Goal: Information Seeking & Learning: Learn about a topic

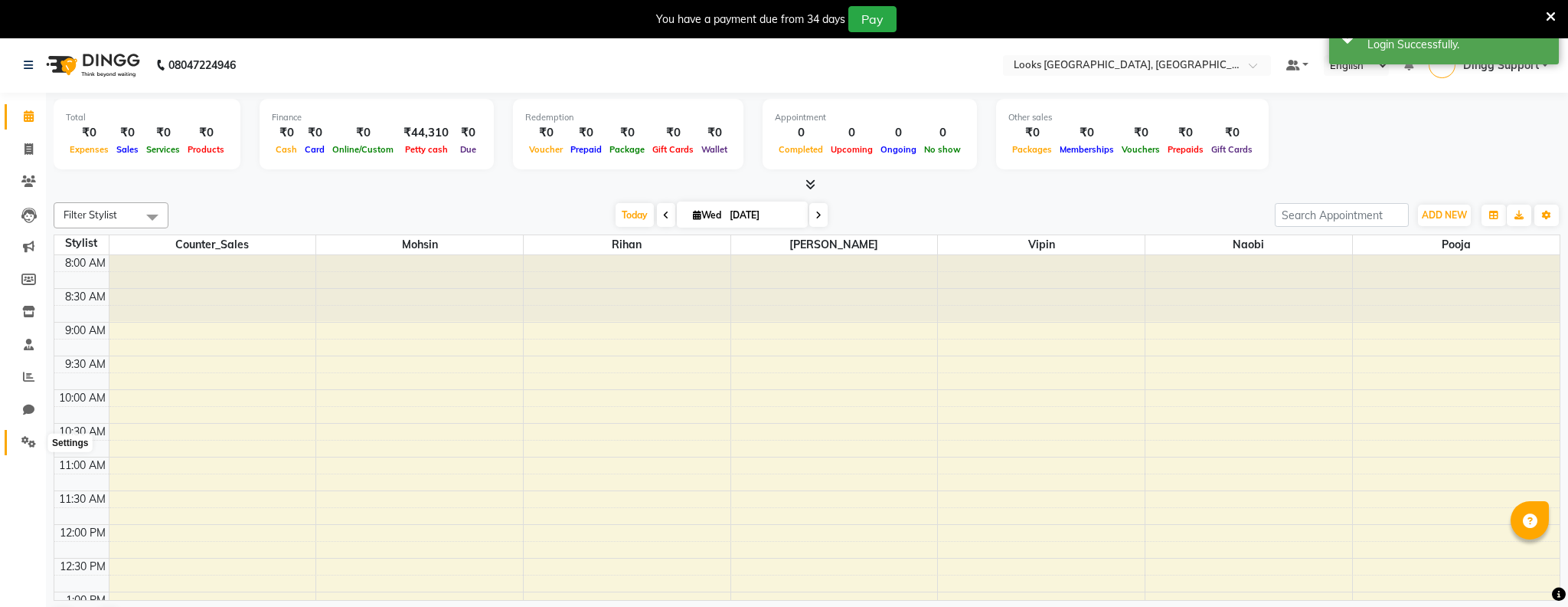
click at [27, 435] on span at bounding box center [28, 441] width 27 height 17
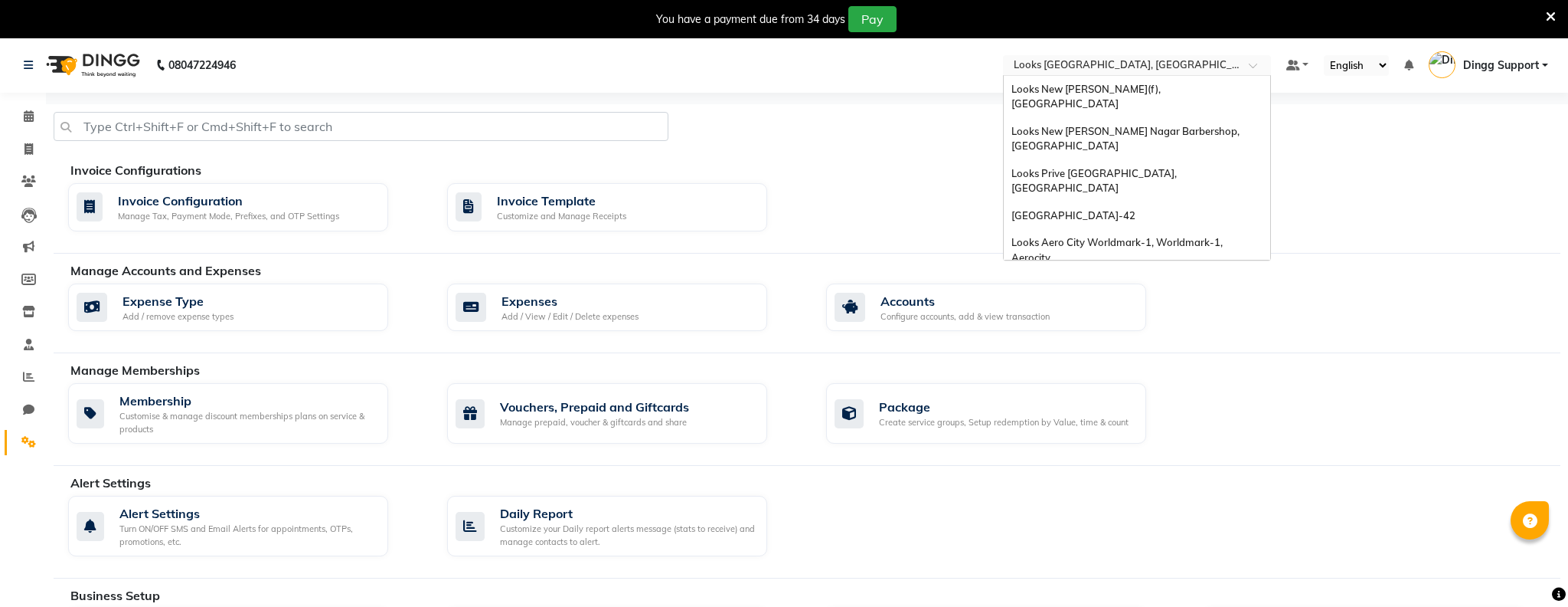
click at [1165, 61] on input "text" at bounding box center [1121, 66] width 222 height 16
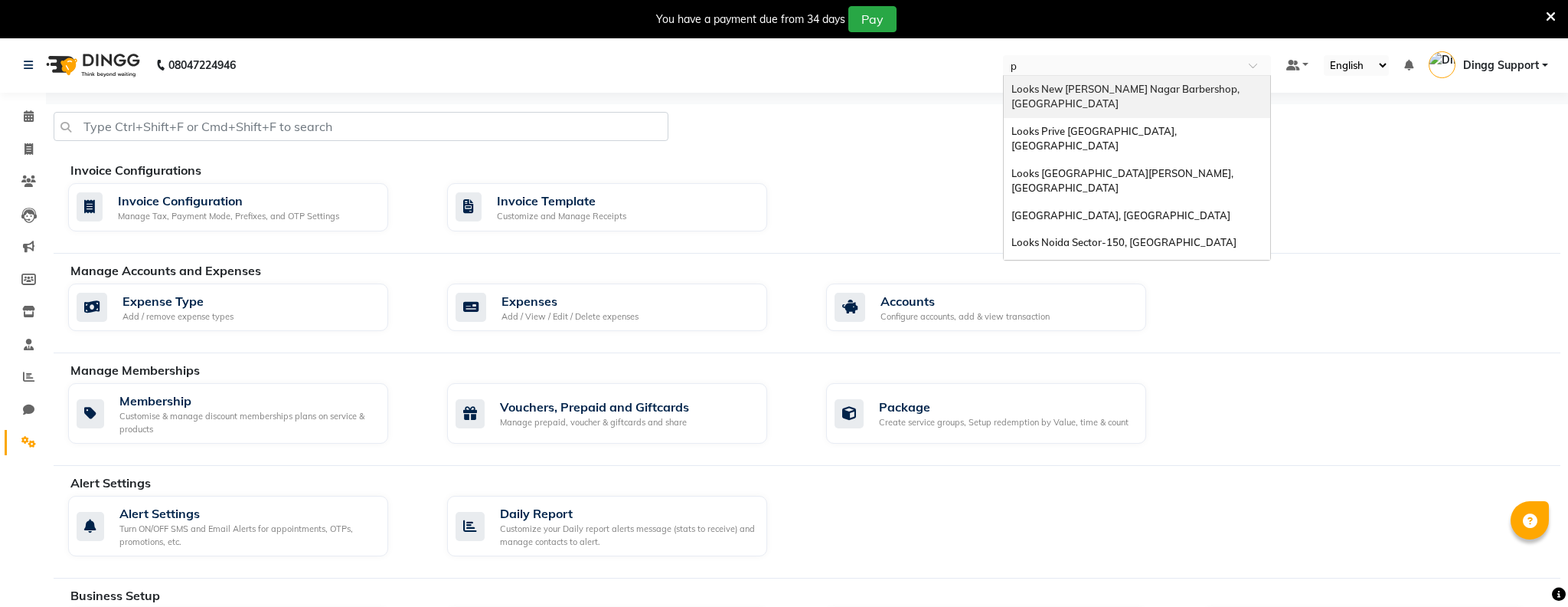
type input "po"
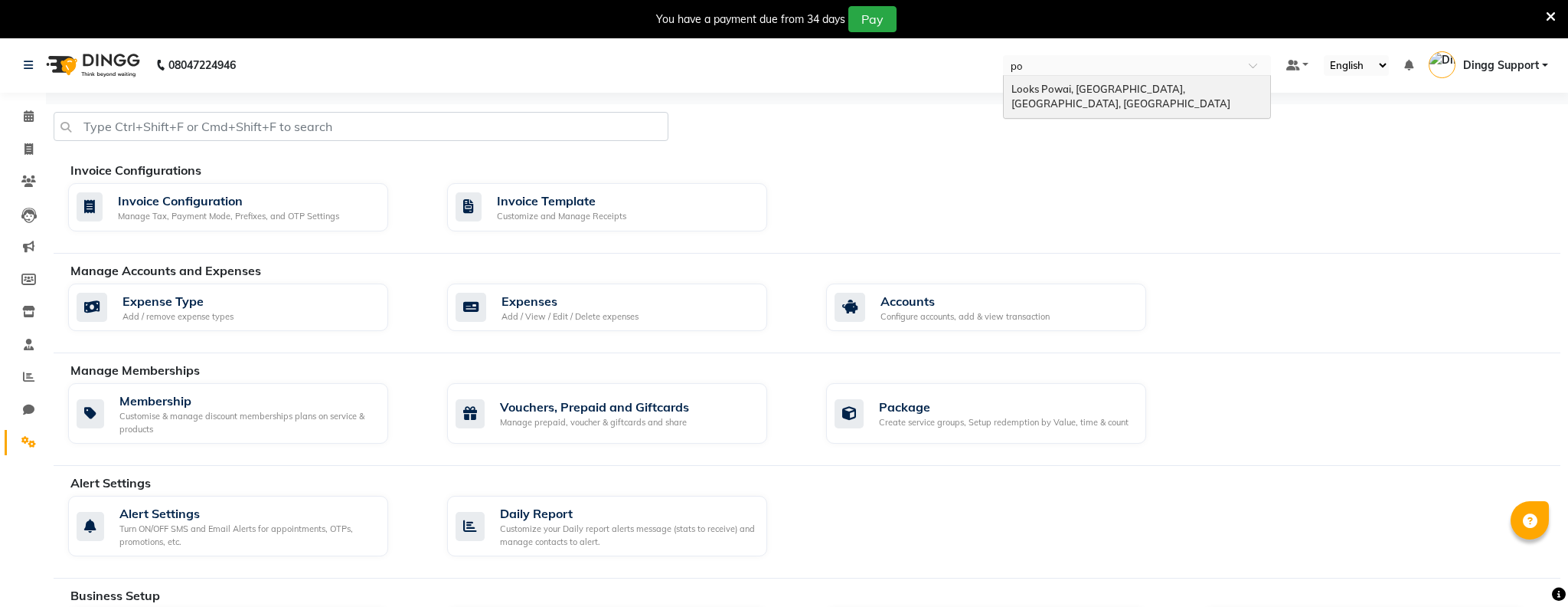
click at [1162, 91] on span "Looks Powai, [GEOGRAPHIC_DATA], [GEOGRAPHIC_DATA], [GEOGRAPHIC_DATA]" at bounding box center [1120, 96] width 219 height 27
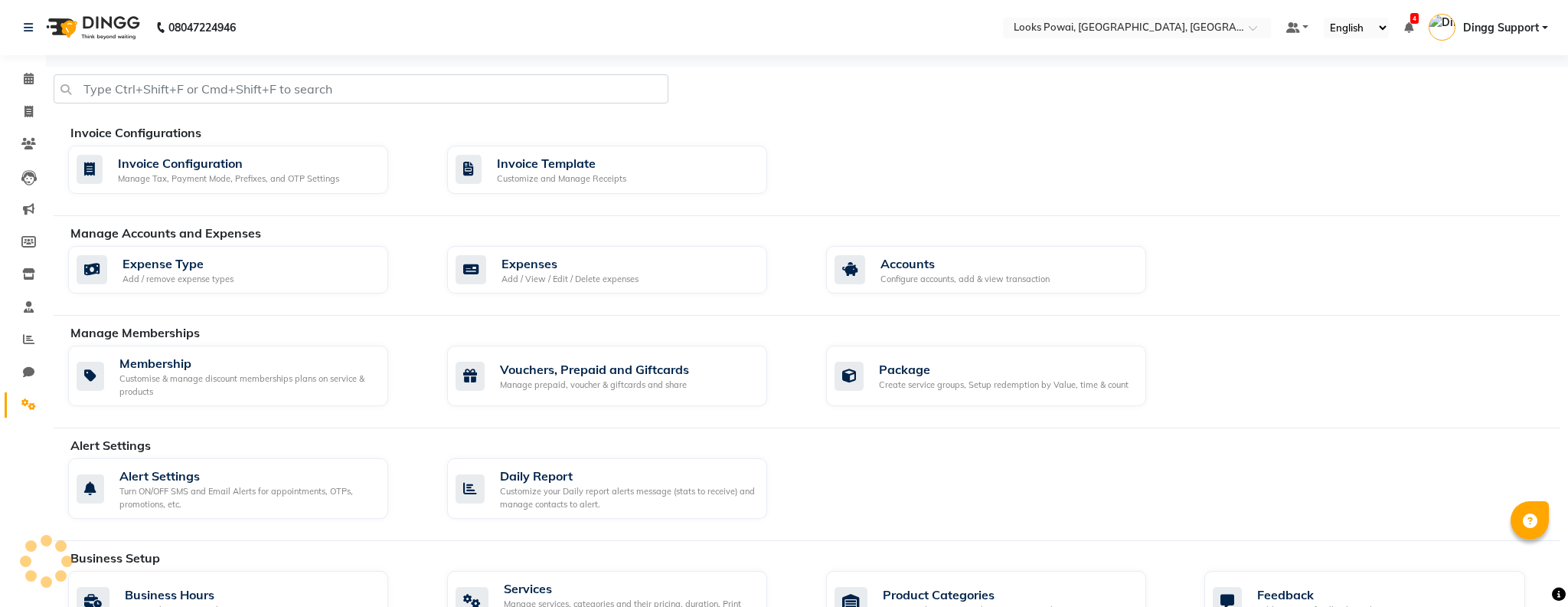
select select "en"
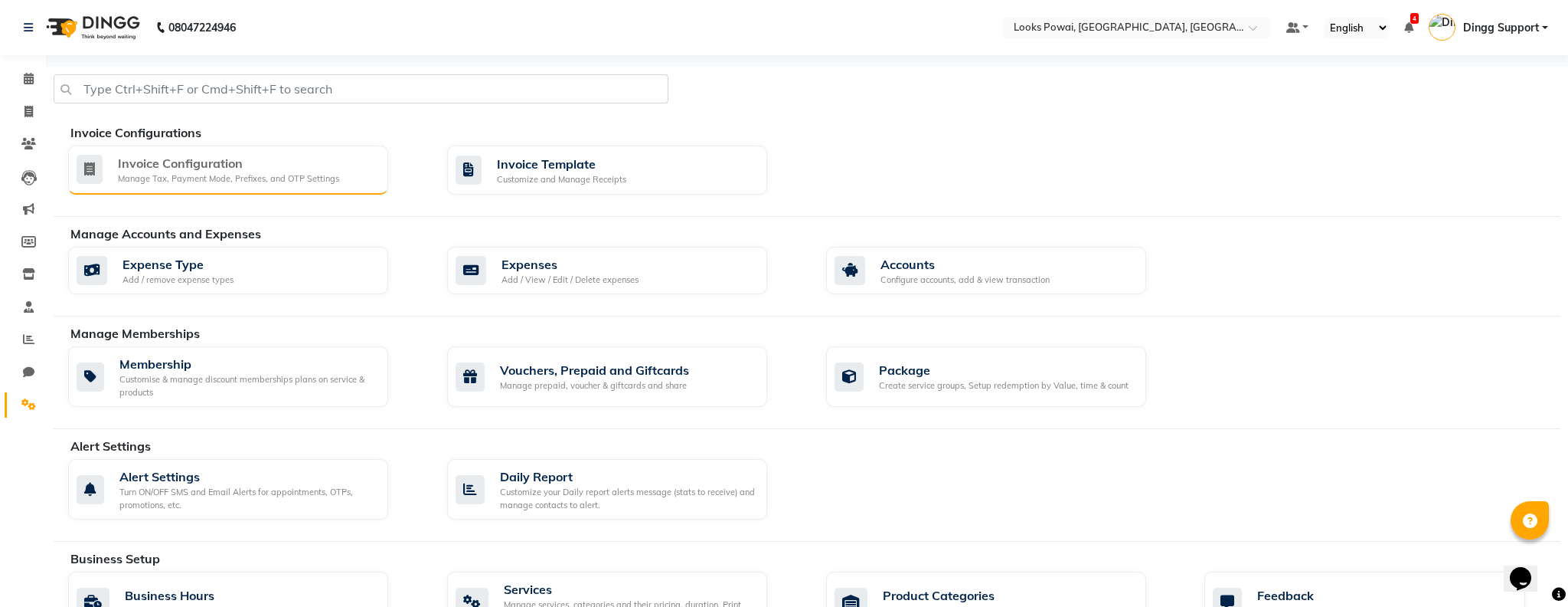
click at [235, 177] on div "Manage Tax, Payment Mode, Prefixes, and OTP Settings" at bounding box center [229, 179] width 222 height 13
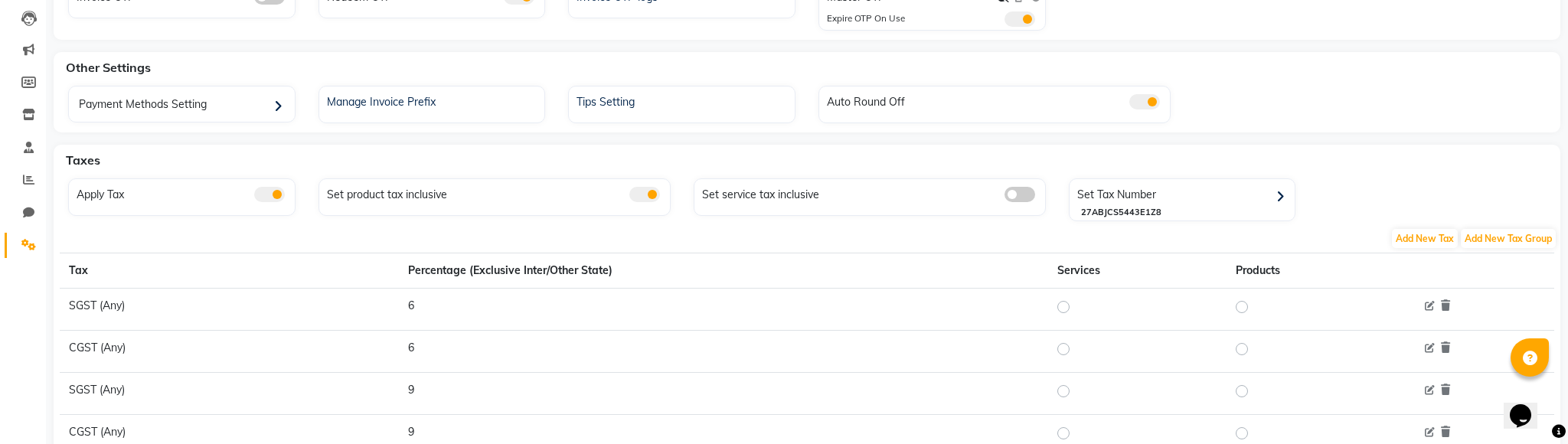
scroll to position [167, 0]
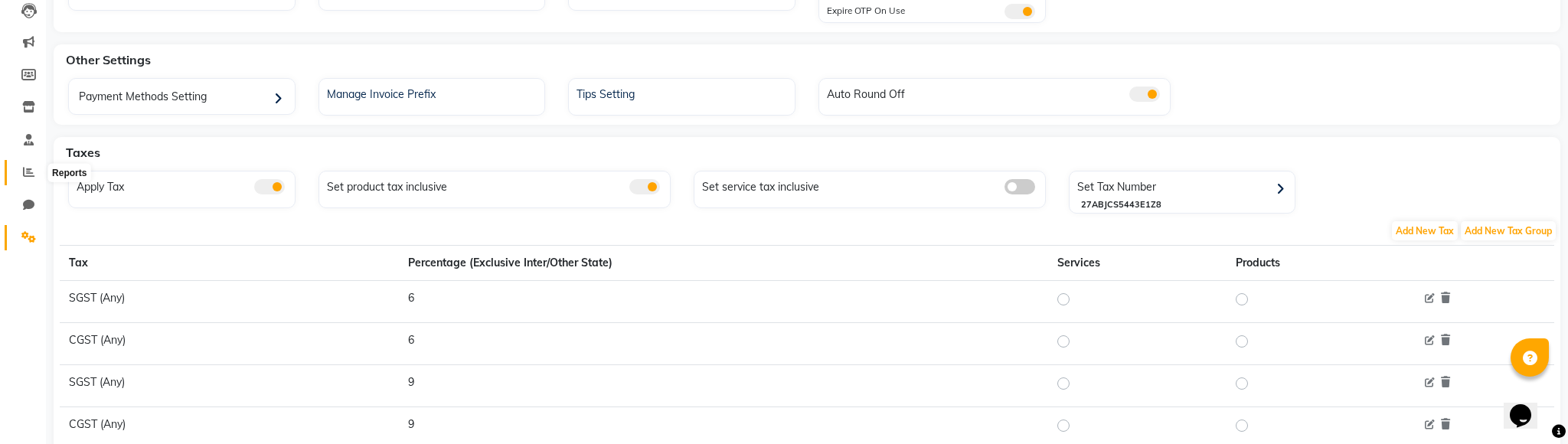
click at [24, 173] on icon at bounding box center [28, 172] width 12 height 12
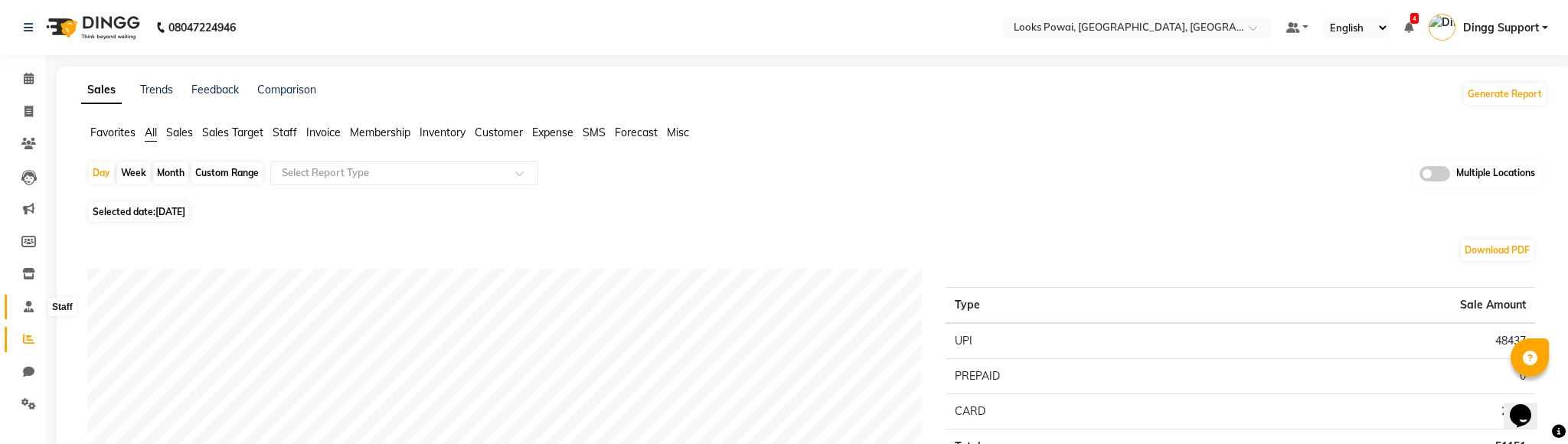
click at [30, 304] on icon at bounding box center [28, 307] width 10 height 12
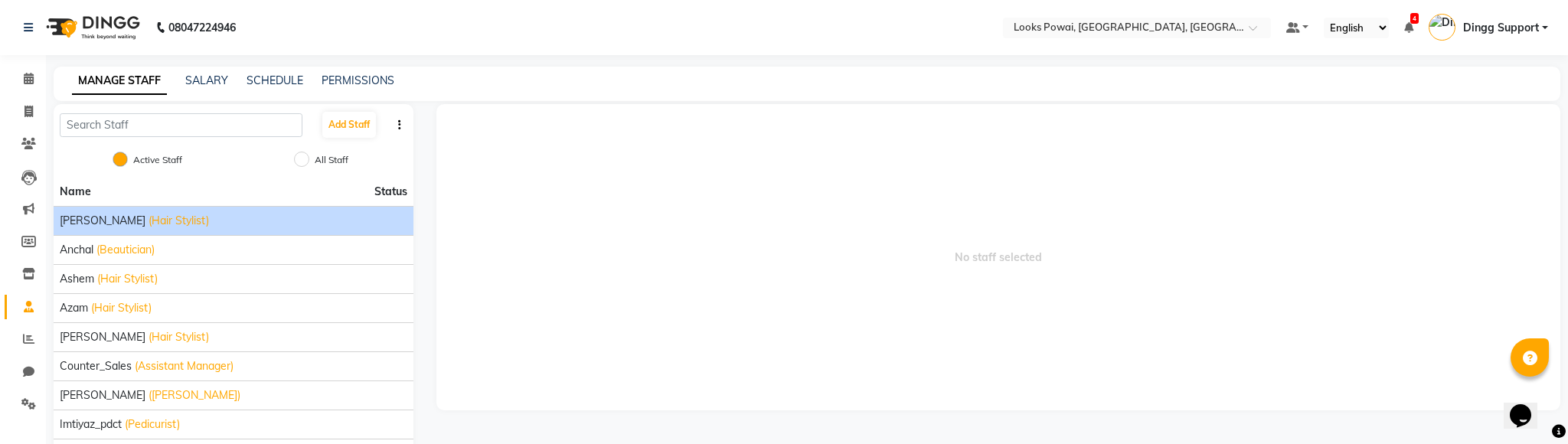
click at [212, 221] on div "Abubakar (Hair Stylist)" at bounding box center [233, 222] width 348 height 16
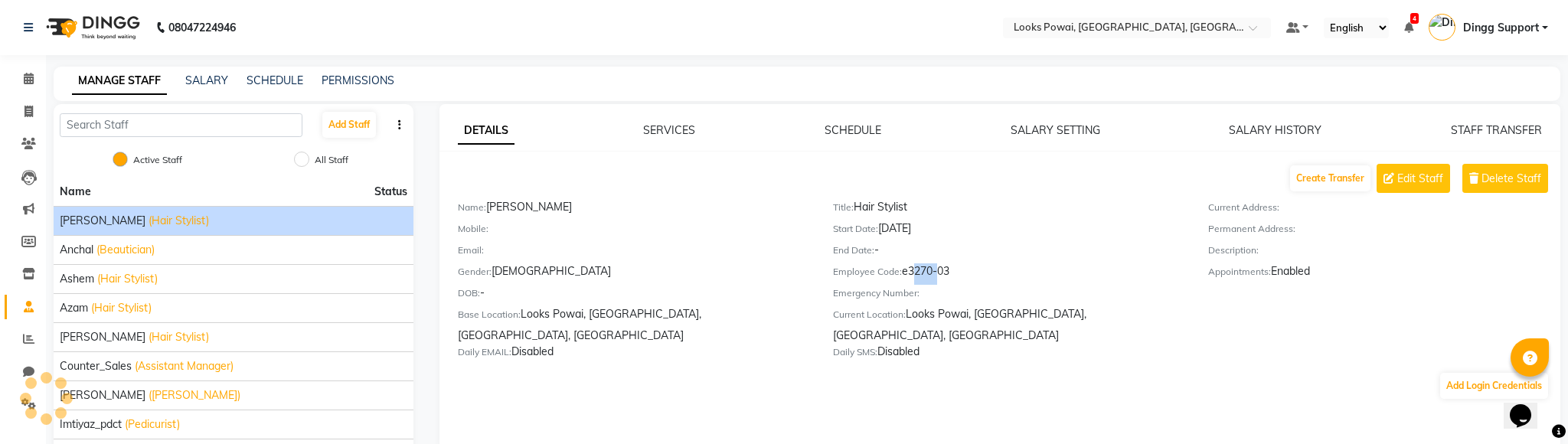
drag, startPoint x: 911, startPoint y: 272, endPoint x: 933, endPoint y: 272, distance: 22.0
click at [933, 272] on div "Employee Code: e3270-03" at bounding box center [1009, 274] width 352 height 21
click at [25, 340] on icon at bounding box center [28, 339] width 12 height 12
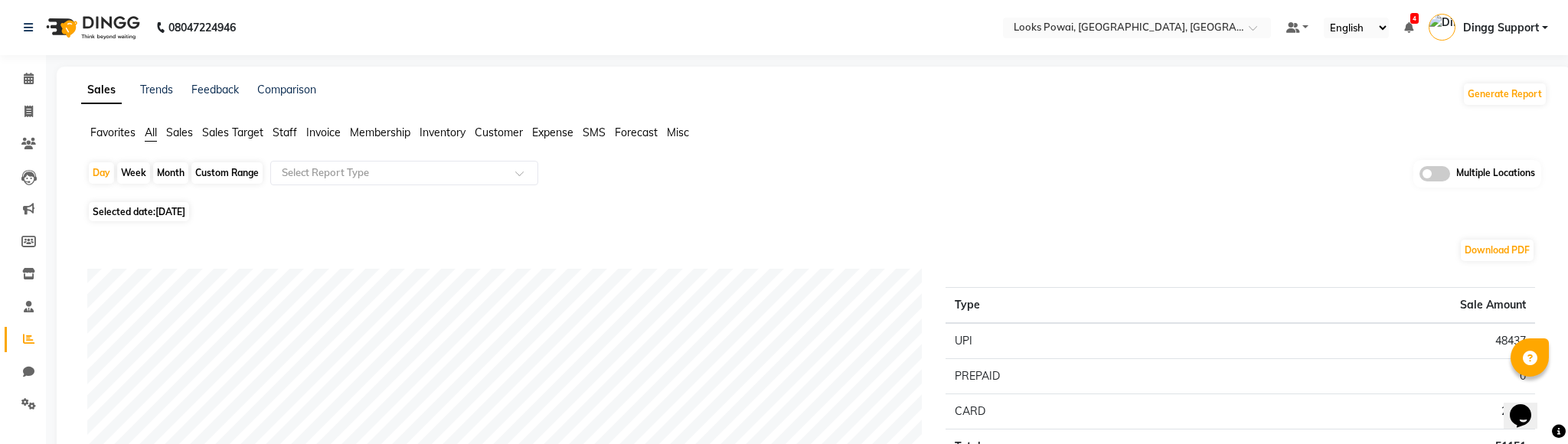
click at [323, 134] on span "Invoice" at bounding box center [324, 132] width 35 height 14
click at [165, 204] on span "[DATE]" at bounding box center [170, 202] width 30 height 12
select select "9"
select select "2025"
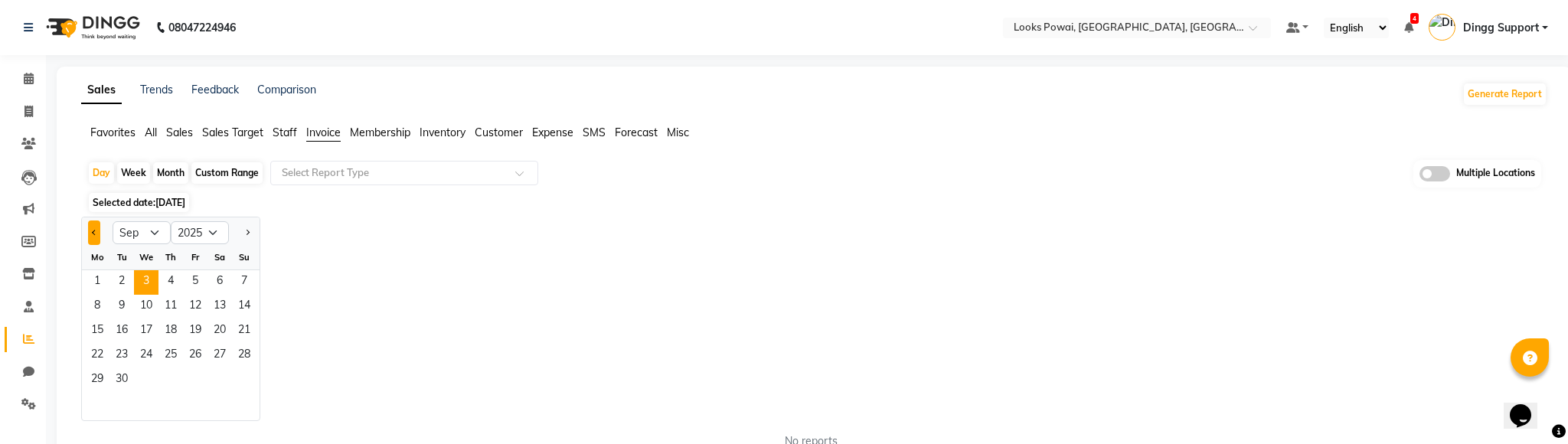
click at [93, 233] on span "Previous month" at bounding box center [94, 232] width 5 height 5
click at [245, 228] on button "Next month" at bounding box center [247, 233] width 12 height 25
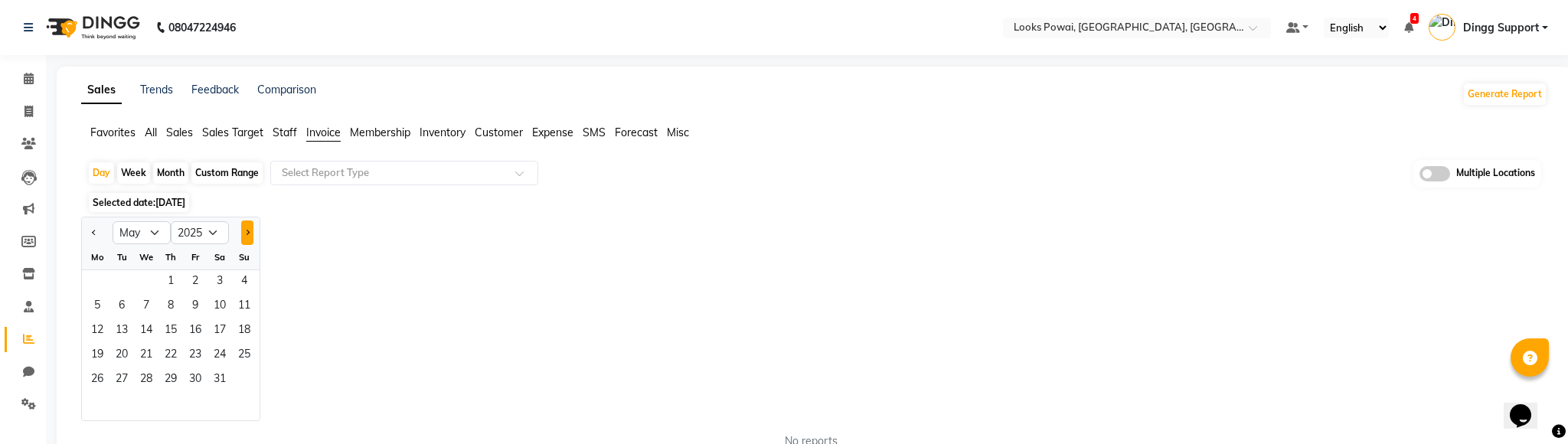
select select "6"
click at [244, 276] on span "1" at bounding box center [243, 282] width 25 height 25
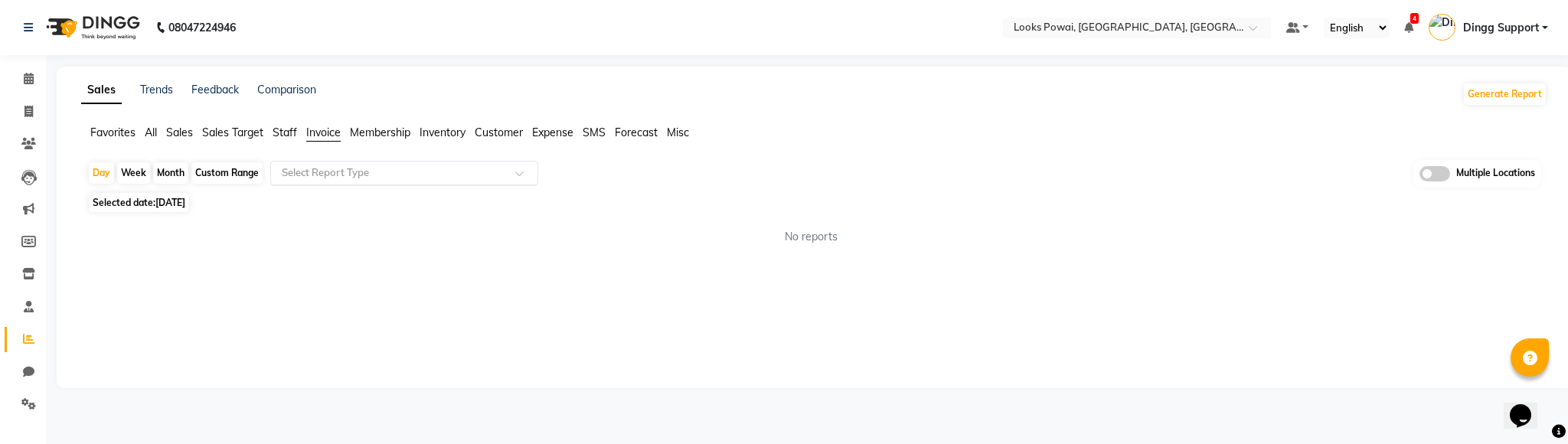
click at [410, 172] on input "text" at bounding box center [389, 173] width 221 height 16
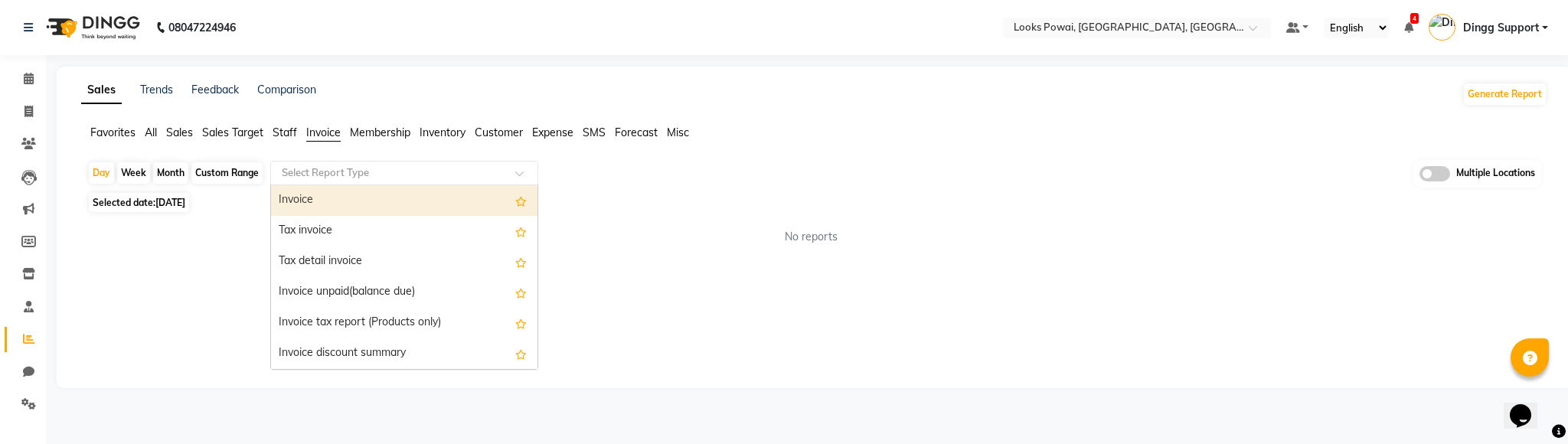
click at [384, 204] on div "Invoice" at bounding box center [404, 200] width 266 height 30
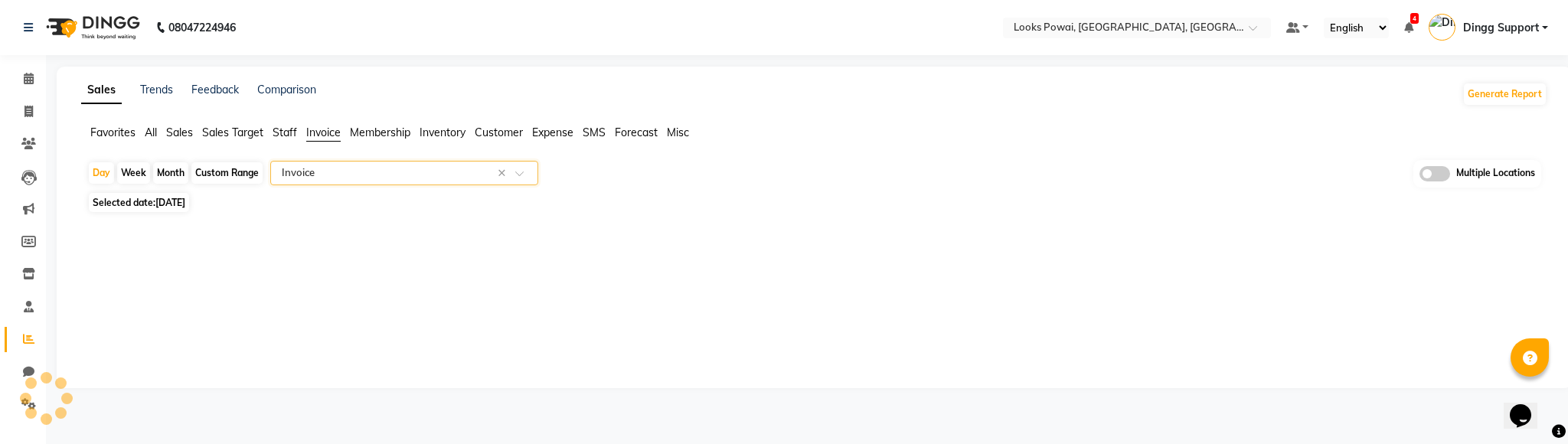
select select "full_report"
select select "pdf"
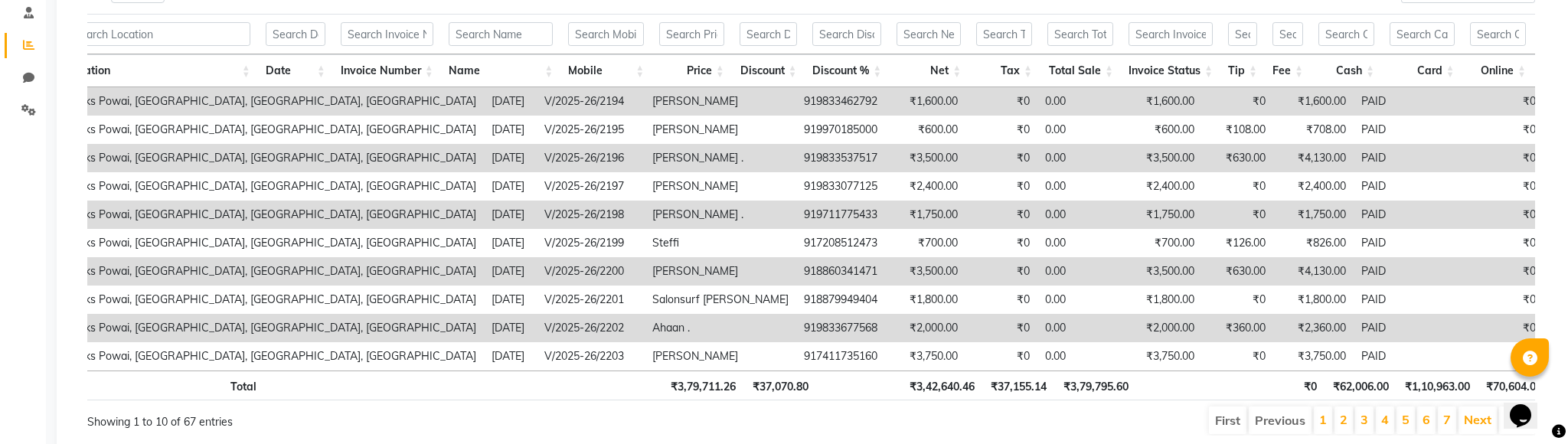
click at [868, 67] on th "Discount %" at bounding box center [847, 70] width 85 height 33
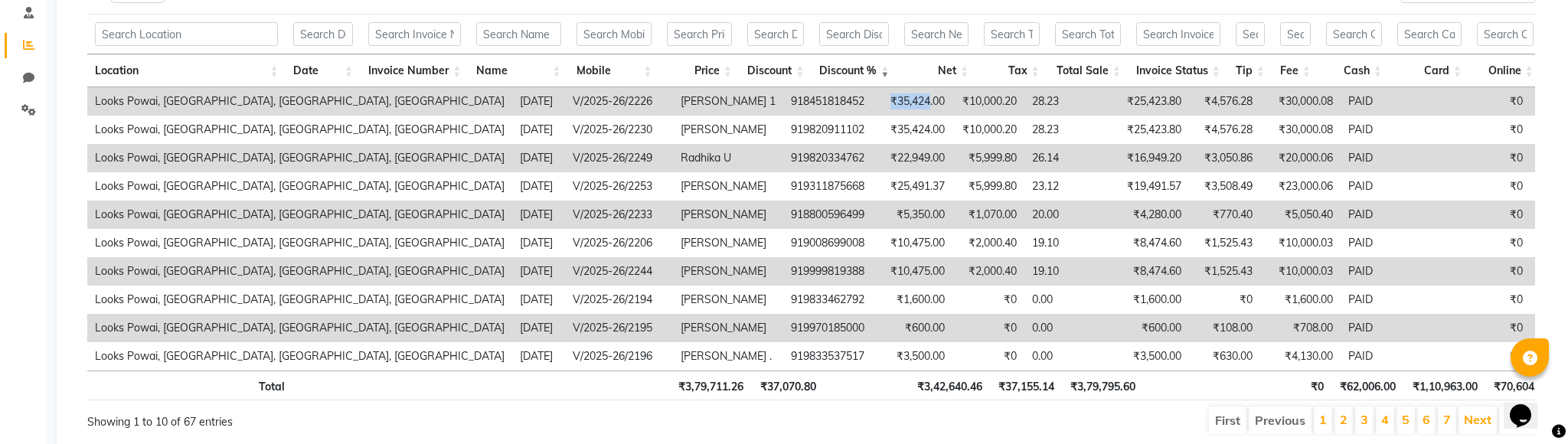
drag, startPoint x: 686, startPoint y: 99, endPoint x: 729, endPoint y: 99, distance: 43.0
click at [872, 99] on td "₹35,424.00" at bounding box center [913, 101] width 81 height 28
drag, startPoint x: 763, startPoint y: 101, endPoint x: 820, endPoint y: 97, distance: 57.1
click at [953, 97] on td "₹10,000.20" at bounding box center [989, 101] width 72 height 28
drag, startPoint x: 987, startPoint y: 102, endPoint x: 908, endPoint y: 103, distance: 79.0
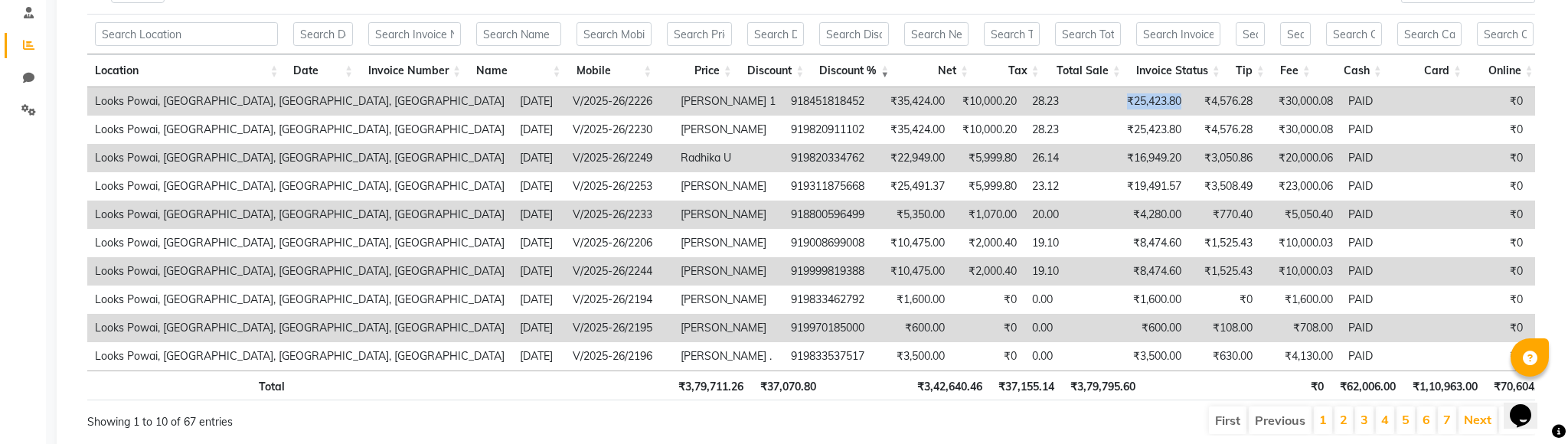
click at [1108, 103] on td "₹25,423.80" at bounding box center [1149, 101] width 81 height 28
drag, startPoint x: 1064, startPoint y: 99, endPoint x: 999, endPoint y: 105, distance: 65.3
click at [999, 105] on tr "Looks Powai, Mumbai, Powai, Mumbai 2025-06-01 V/2025-26/2226 Meghna 1 918451818…" at bounding box center [1580, 101] width 2987 height 28
click at [1108, 101] on td "₹25,423.80" at bounding box center [1149, 101] width 81 height 28
drag, startPoint x: 987, startPoint y: 101, endPoint x: 893, endPoint y: 103, distance: 94.0
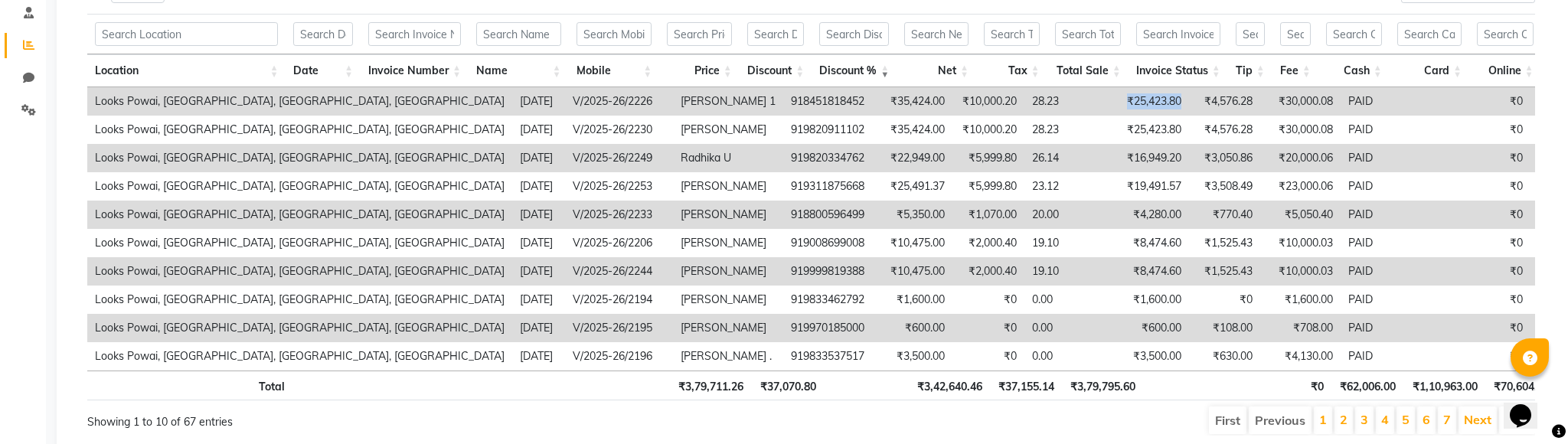
click at [893, 103] on tr "Looks Powai, Mumbai, Powai, Mumbai 2025-06-01 V/2025-26/2226 Meghna 1 918451818…" at bounding box center [1580, 101] width 2987 height 28
click at [1189, 97] on td "₹4,576.28" at bounding box center [1225, 101] width 71 height 28
drag, startPoint x: 1061, startPoint y: 101, endPoint x: 987, endPoint y: 101, distance: 74.0
click at [987, 101] on tr "Looks Powai, Mumbai, Powai, Mumbai 2025-06-01 V/2025-26/2226 Meghna 1 918451818…" at bounding box center [1580, 101] width 2987 height 28
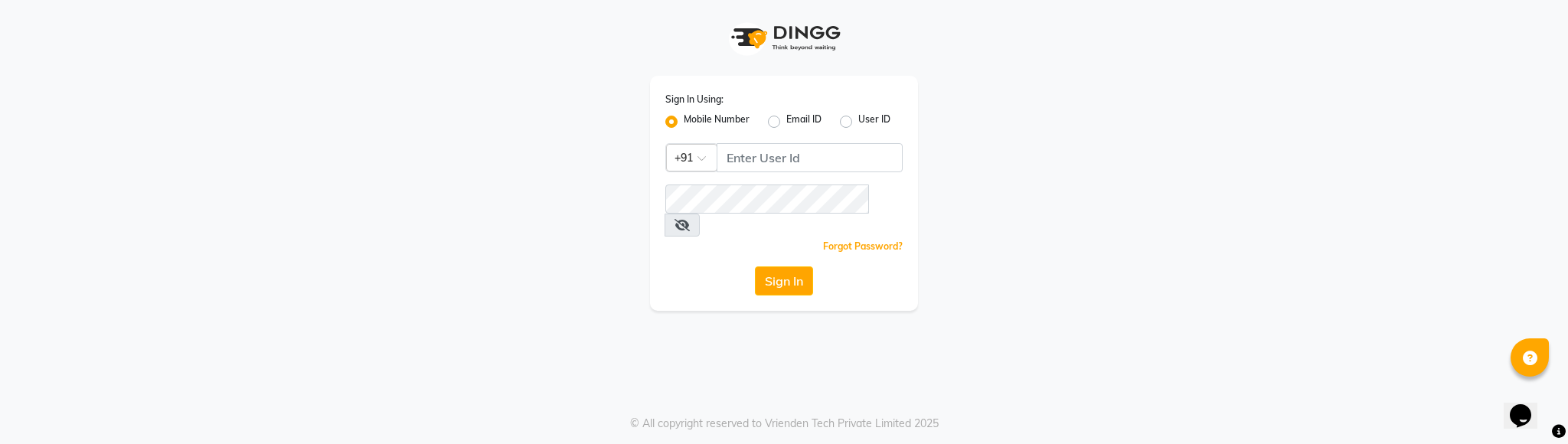
click at [788, 176] on div "Sign In Using: Mobile Number Email ID User ID Country Code × +91 Remember me Fo…" at bounding box center [784, 193] width 268 height 235
click at [806, 159] on input "Username" at bounding box center [809, 157] width 186 height 29
type input "9090909099"
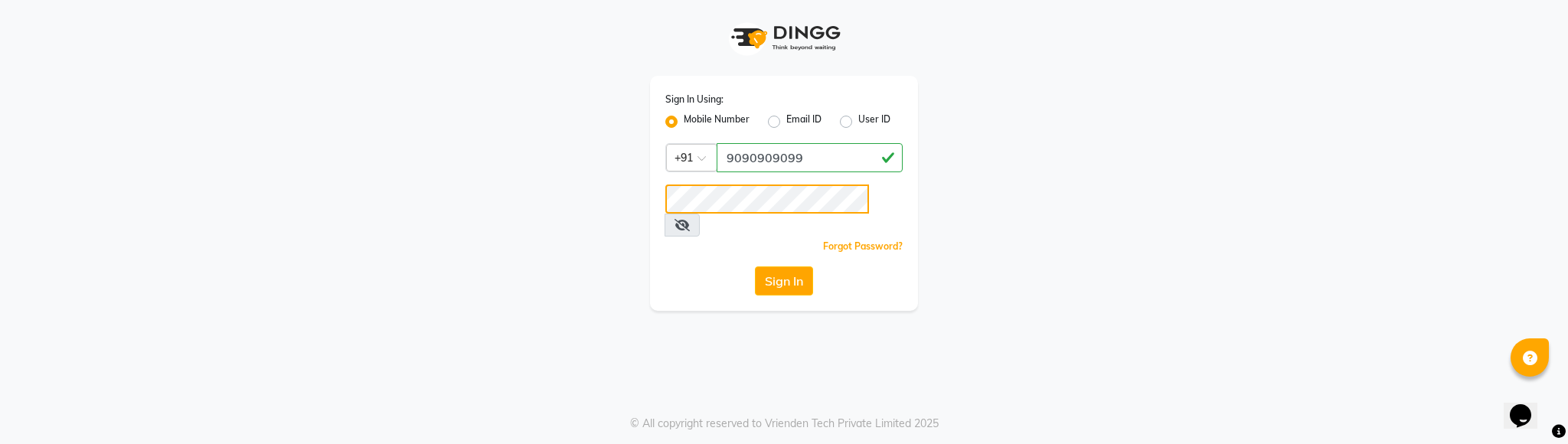
click at [755, 266] on button "Sign In" at bounding box center [784, 281] width 59 height 29
